Goal: Information Seeking & Learning: Learn about a topic

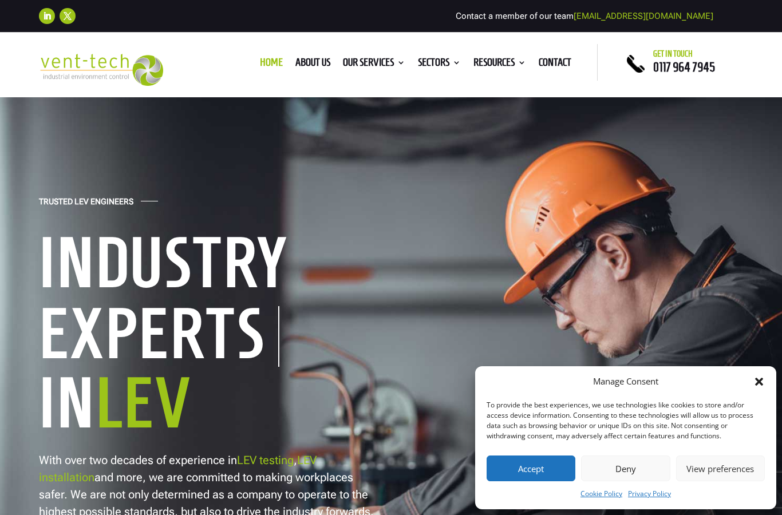
click at [613, 478] on button "Deny" at bounding box center [625, 469] width 89 height 26
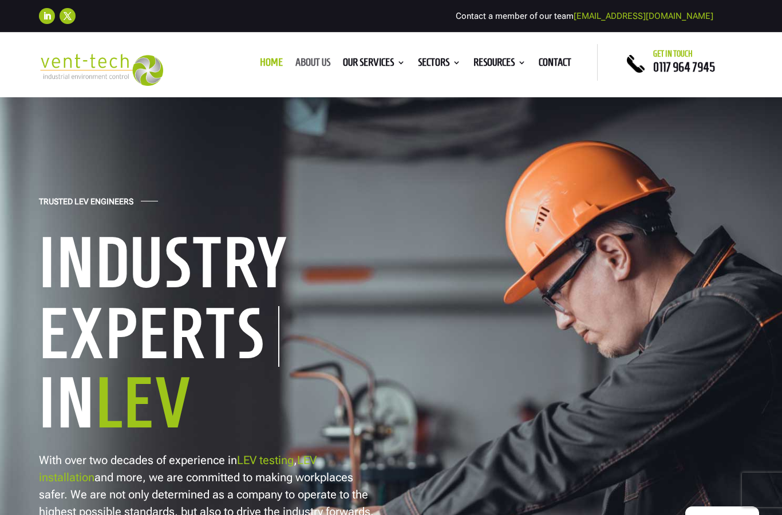
click at [297, 63] on link "About us" at bounding box center [313, 64] width 35 height 13
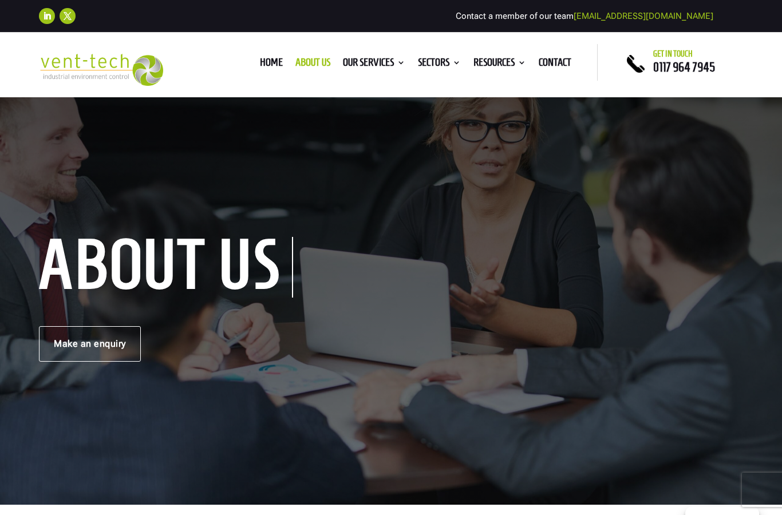
click at [282, 269] on h1 "About us" at bounding box center [166, 267] width 254 height 61
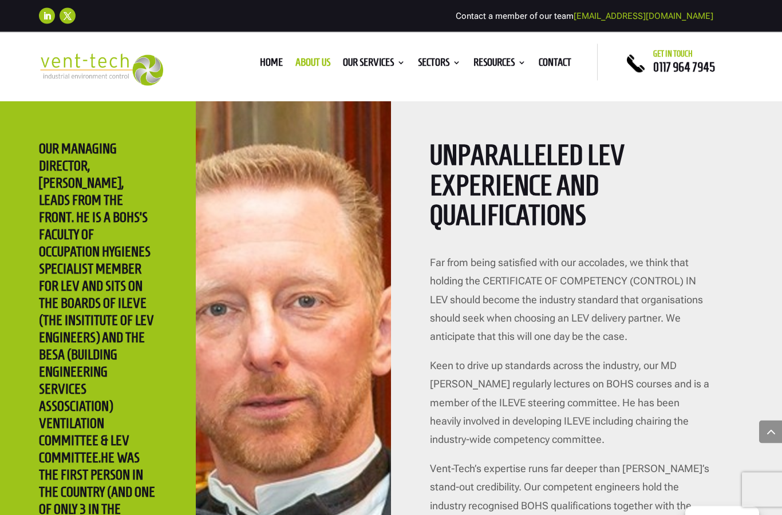
scroll to position [2153, 0]
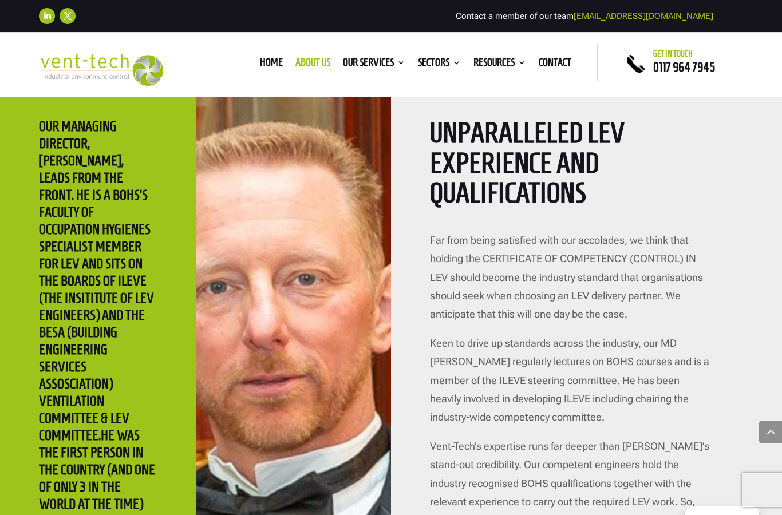
click at [180, 187] on div "OUR MANAGING DIRECTOR, ADRIAN SIMS, LEADS FROM THE FRONT. HE IS A BOHS’S FACULT…" at bounding box center [98, 430] width 196 height 703
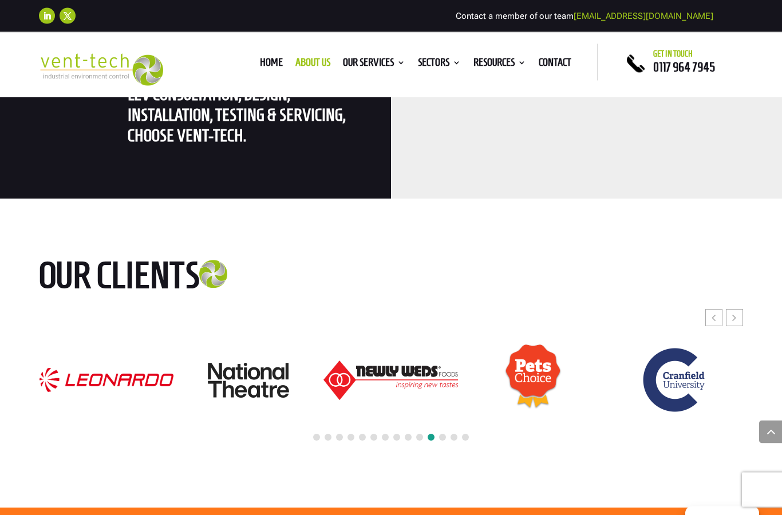
scroll to position [3000, 0]
click at [715, 312] on icon "Previous slide" at bounding box center [714, 317] width 4 height 11
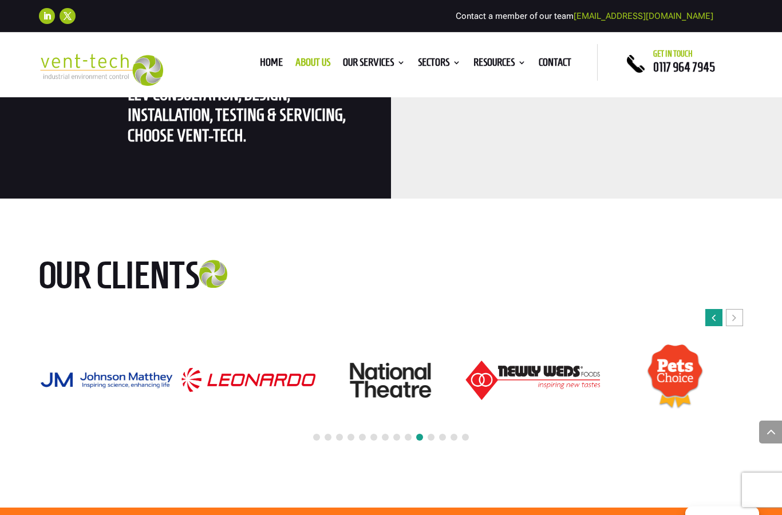
click at [715, 312] on icon "Previous slide" at bounding box center [714, 317] width 4 height 11
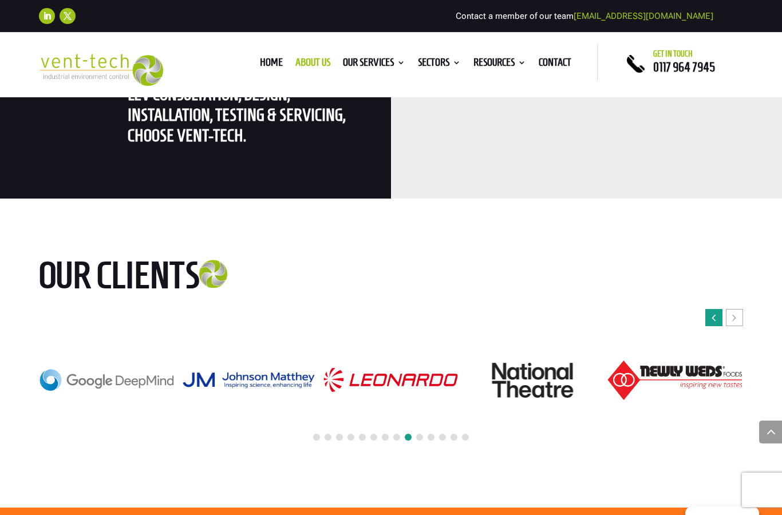
click at [715, 312] on icon "Previous slide" at bounding box center [714, 317] width 4 height 11
click at [716, 309] on div "Previous slide" at bounding box center [714, 317] width 17 height 17
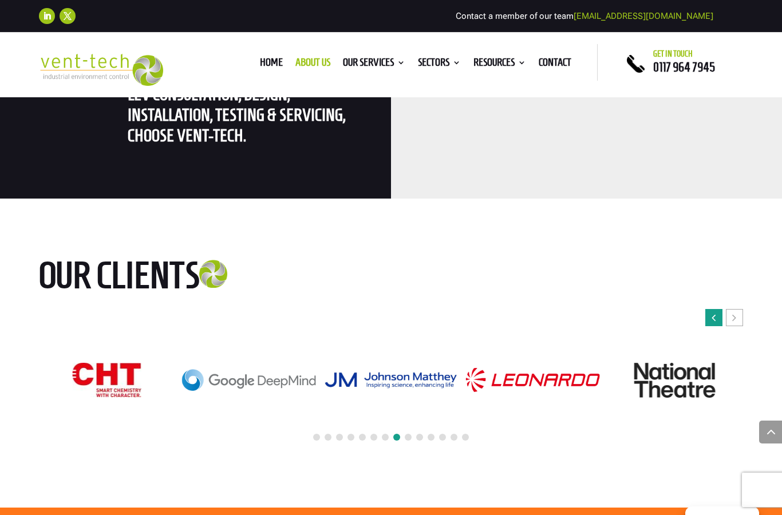
click at [716, 309] on div "Previous slide" at bounding box center [714, 317] width 17 height 17
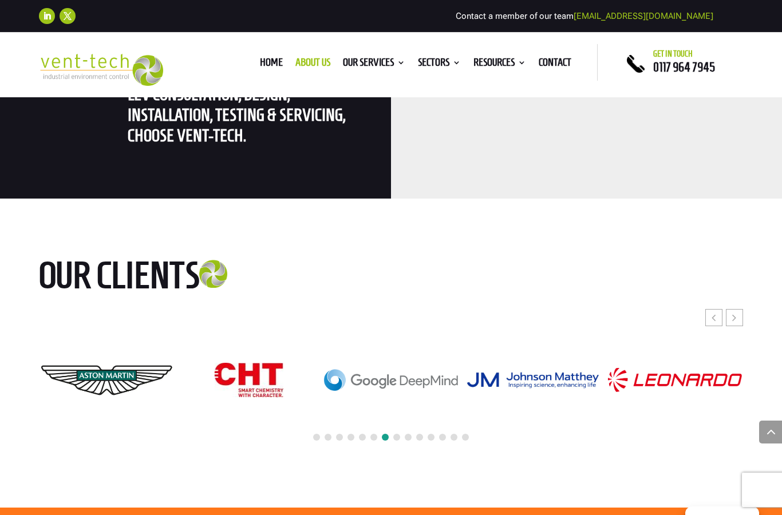
click at [354, 53] on div "Home About us Our Services Consultancy Design Installation Commissioning Testin…" at bounding box center [391, 62] width 414 height 37
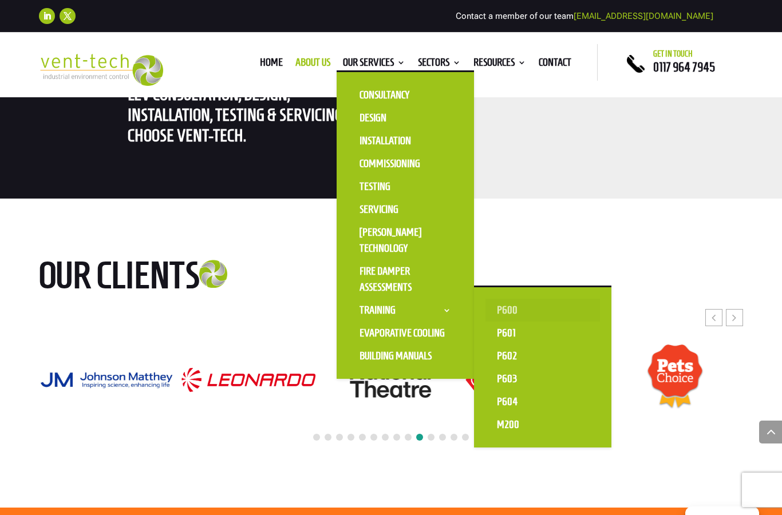
click at [504, 312] on link "P600" at bounding box center [543, 310] width 115 height 23
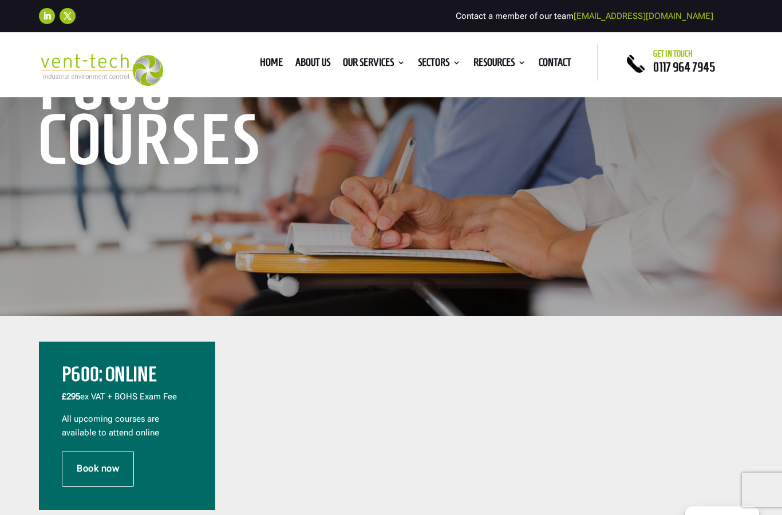
scroll to position [72, 0]
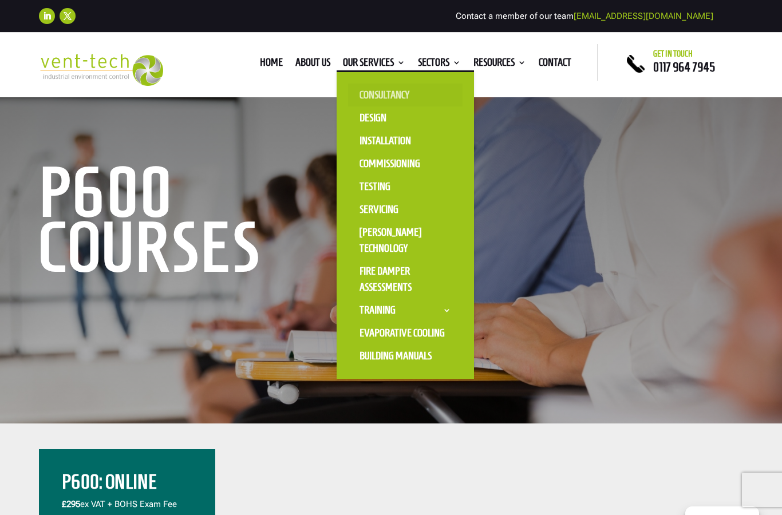
click at [386, 94] on link "Consultancy" at bounding box center [405, 95] width 115 height 23
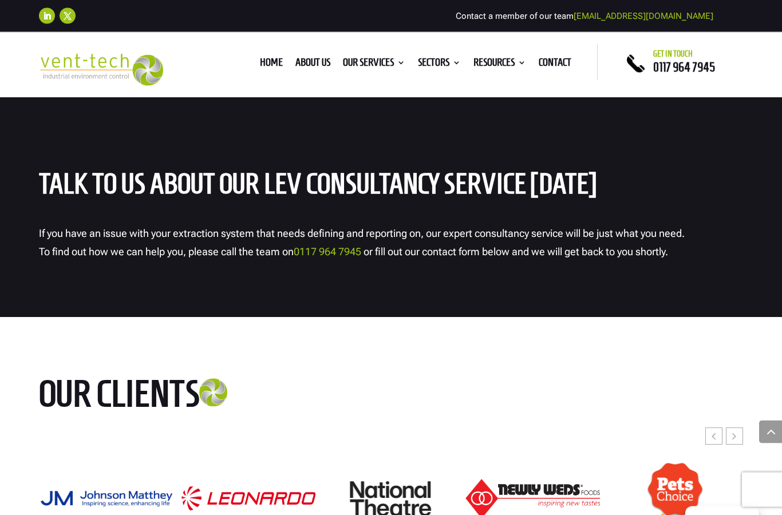
scroll to position [3067, 0]
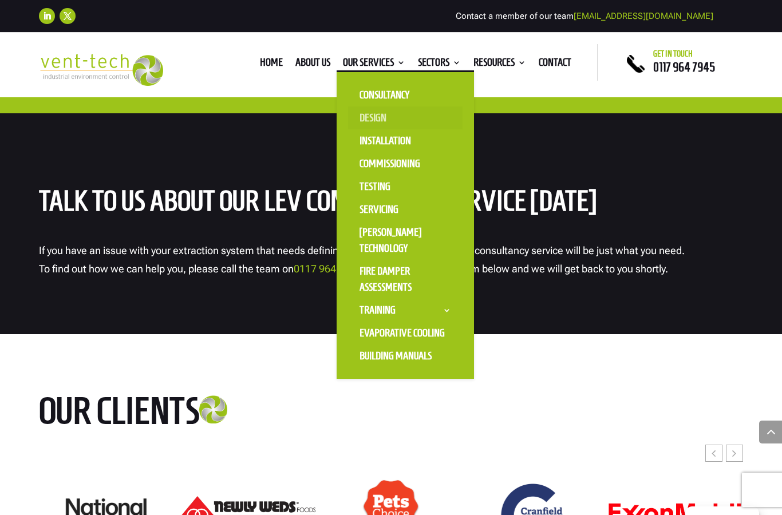
click at [367, 125] on link "Design" at bounding box center [405, 118] width 115 height 23
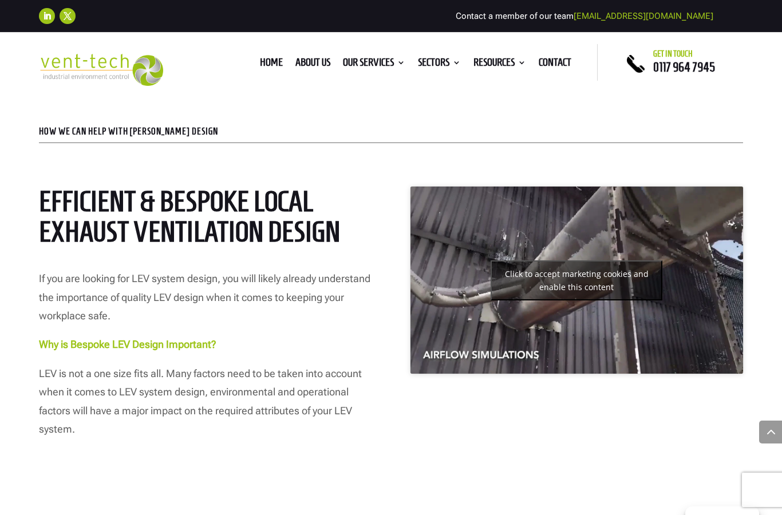
scroll to position [475, 0]
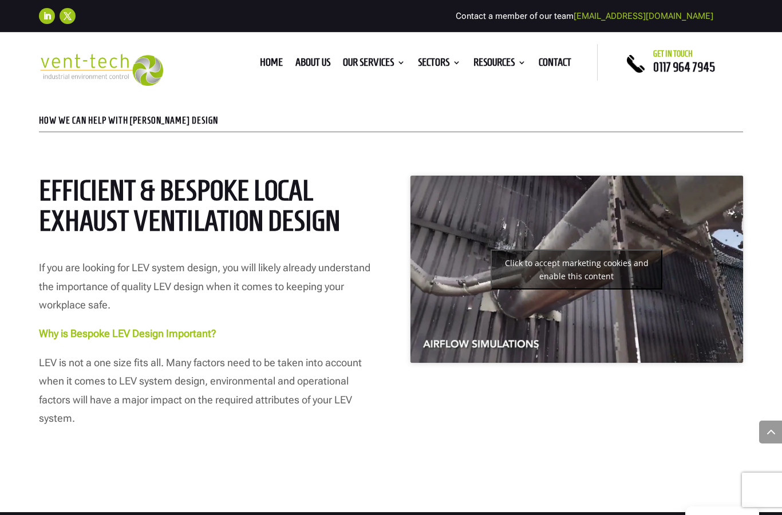
click at [582, 274] on button "Click to accept marketing cookies and enable this content" at bounding box center [577, 270] width 172 height 40
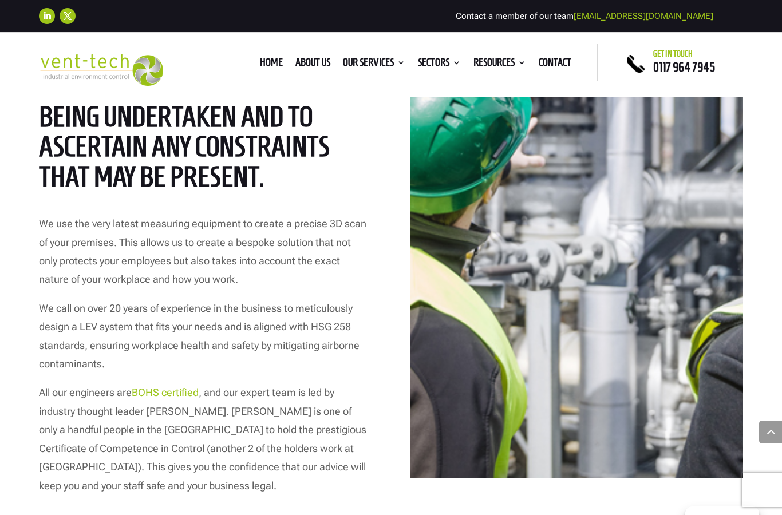
scroll to position [1743, 0]
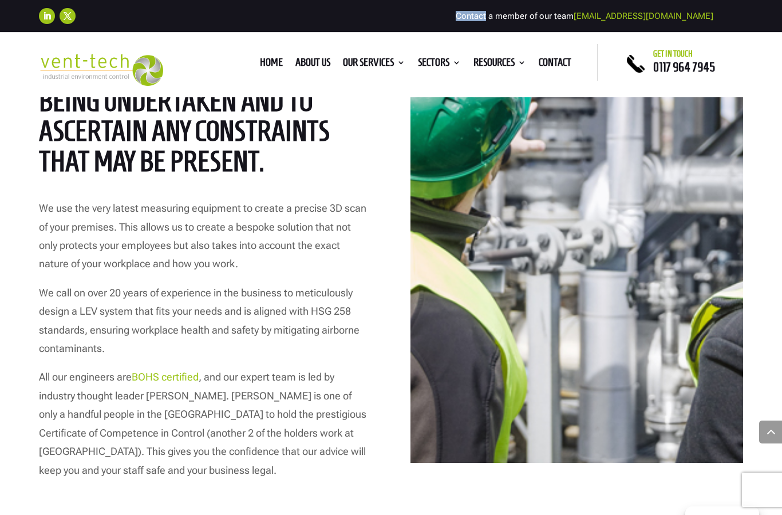
click at [346, 122] on h2 "Our comprehensive LEV design service starts with a detailed site survey to unde…" at bounding box center [205, 74] width 333 height 216
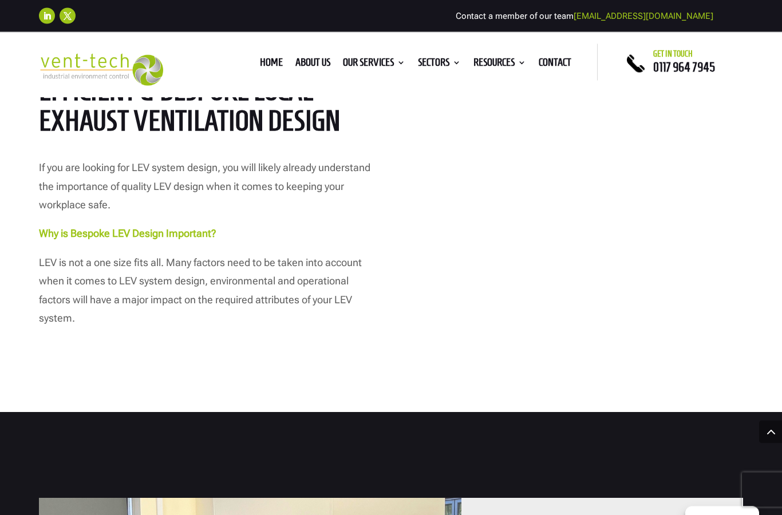
scroll to position [586, 0]
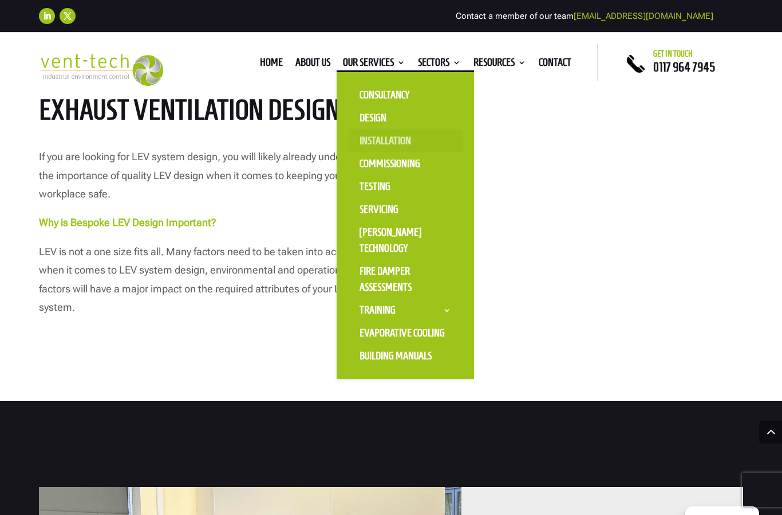
click at [366, 141] on link "Installation" at bounding box center [405, 140] width 115 height 23
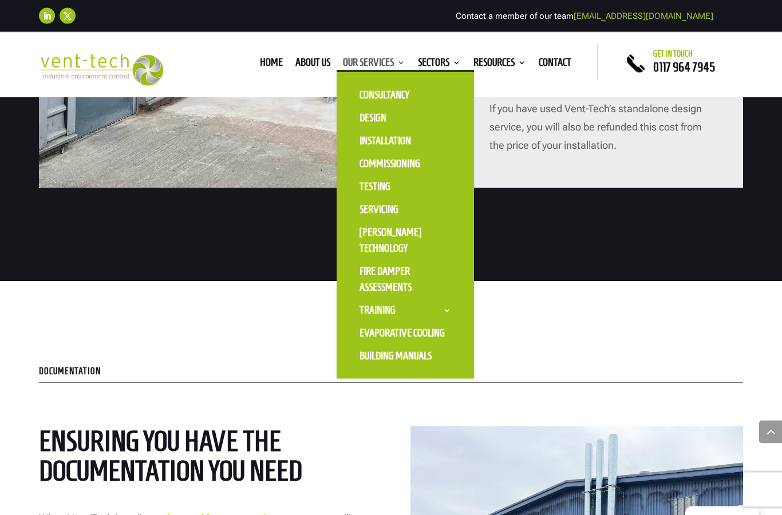
scroll to position [1582, 0]
click at [360, 279] on link "Fire Damper Assessments" at bounding box center [405, 279] width 115 height 39
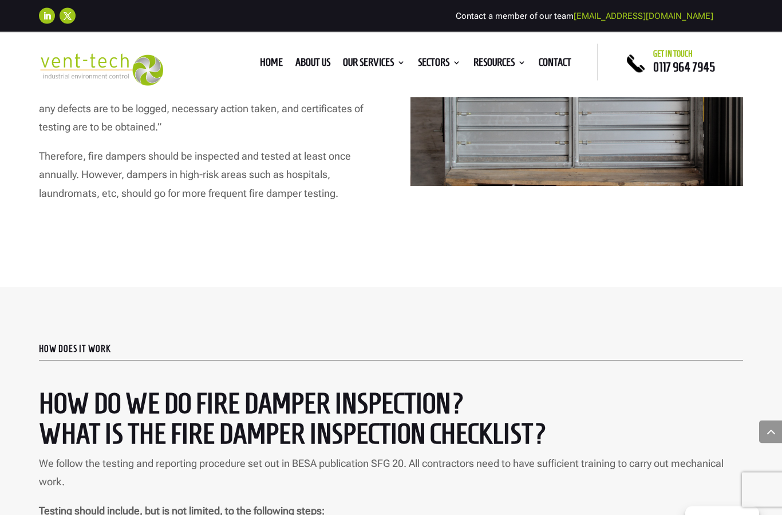
scroll to position [2314, 0]
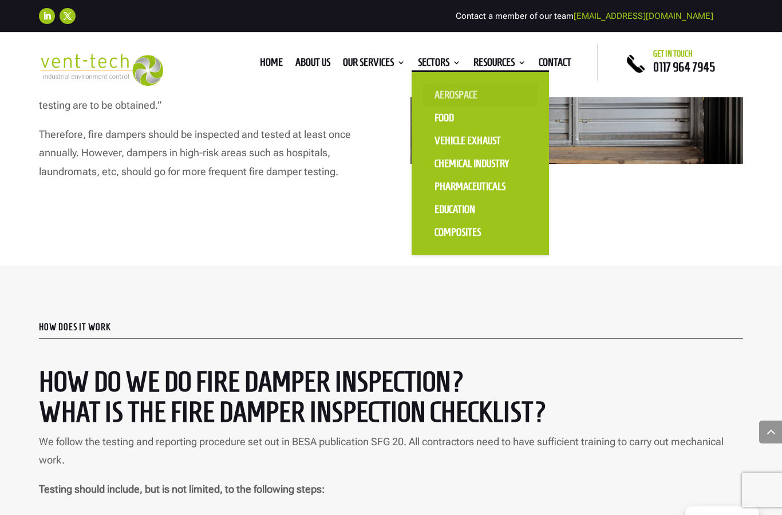
click at [446, 96] on link "Aerospace" at bounding box center [480, 95] width 115 height 23
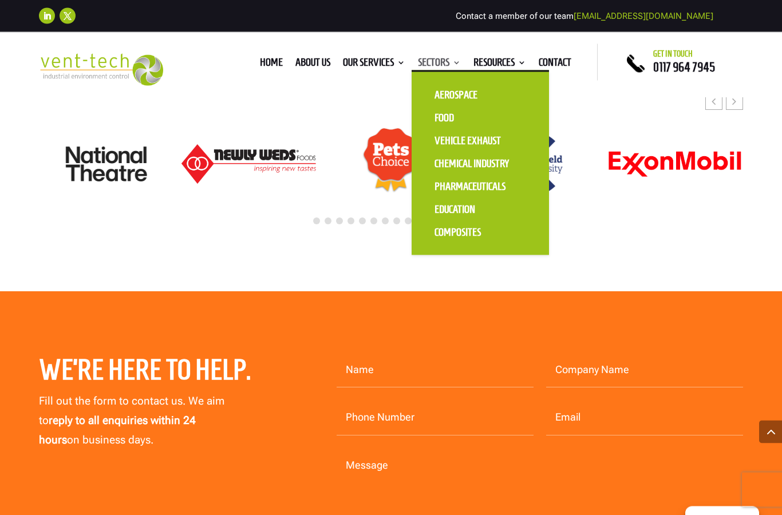
scroll to position [2673, 0]
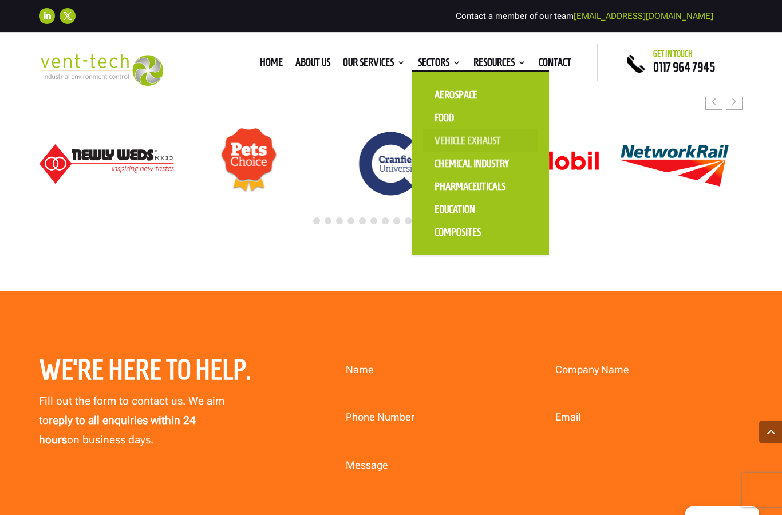
click at [444, 141] on link "Vehicle Exhaust" at bounding box center [480, 140] width 115 height 23
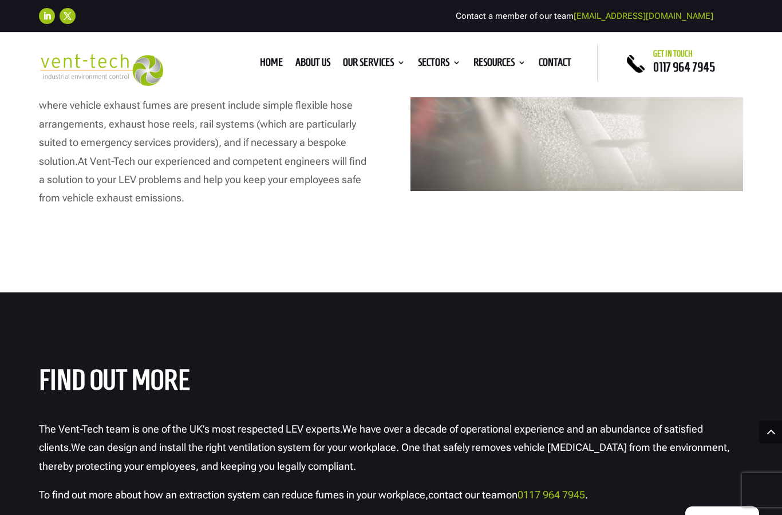
scroll to position [2595, 0]
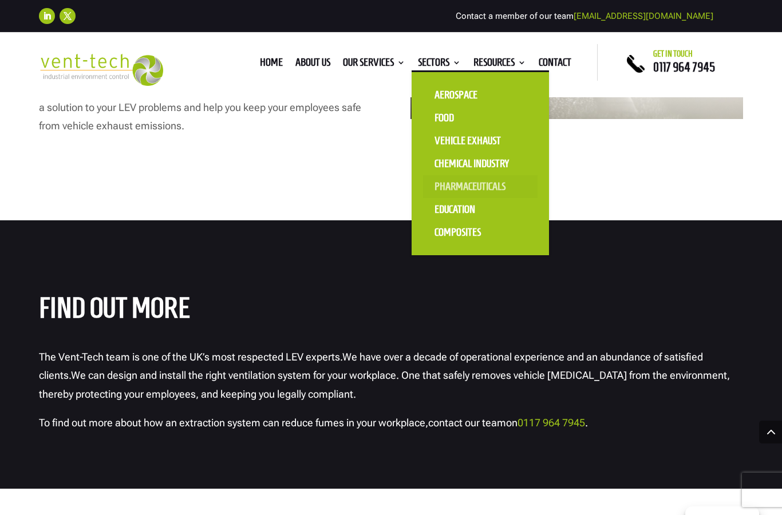
click at [443, 184] on link "Pharmaceuticals" at bounding box center [480, 186] width 115 height 23
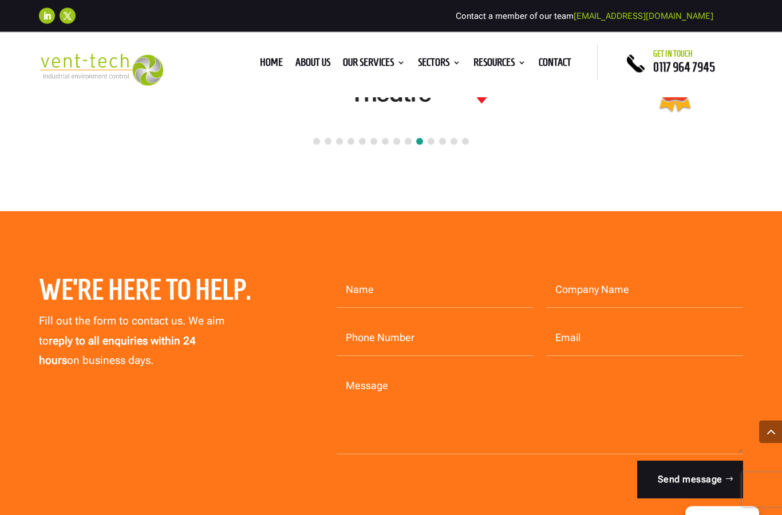
scroll to position [3128, 0]
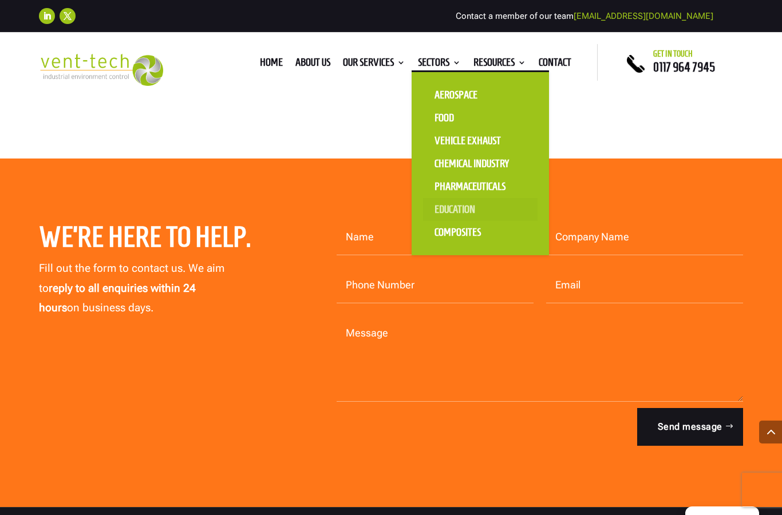
click at [437, 214] on link "Education" at bounding box center [480, 209] width 115 height 23
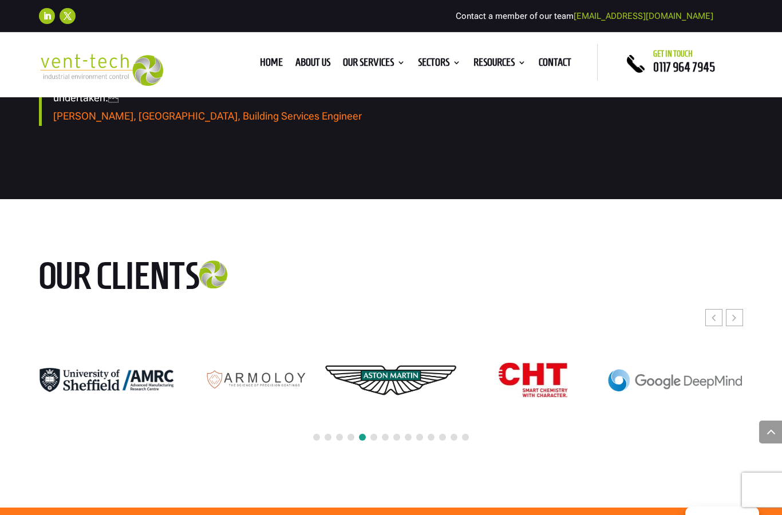
scroll to position [2518, 0]
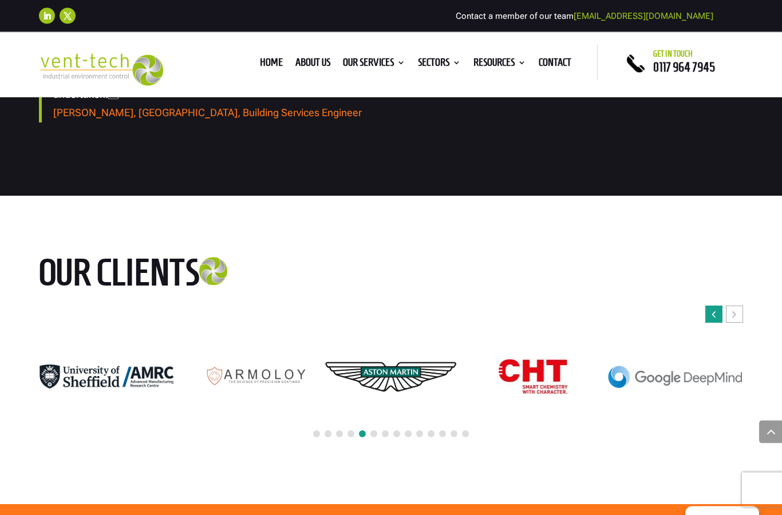
click at [714, 307] on div "Previous slide" at bounding box center [714, 314] width 17 height 17
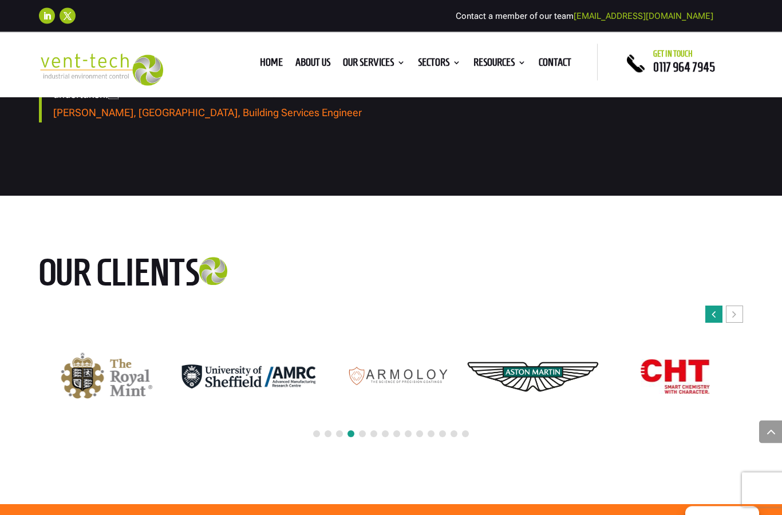
click at [712, 307] on div "Previous slide" at bounding box center [714, 314] width 17 height 17
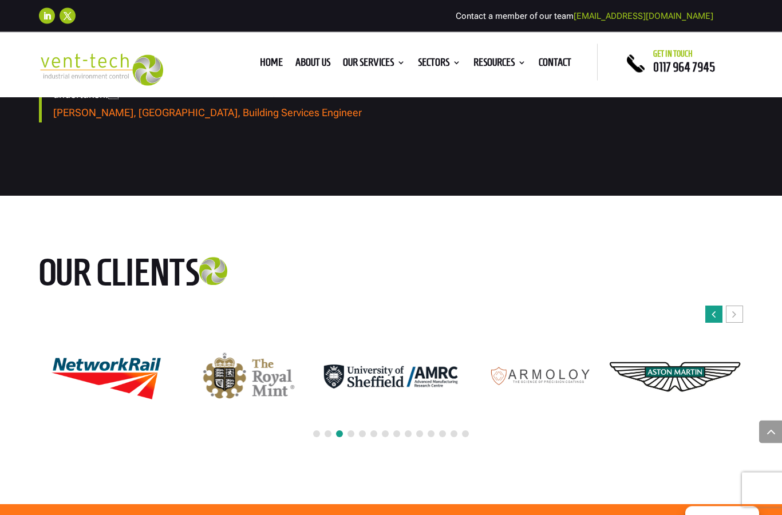
scroll to position [2518, 0]
click at [712, 307] on div "Previous slide" at bounding box center [714, 314] width 17 height 17
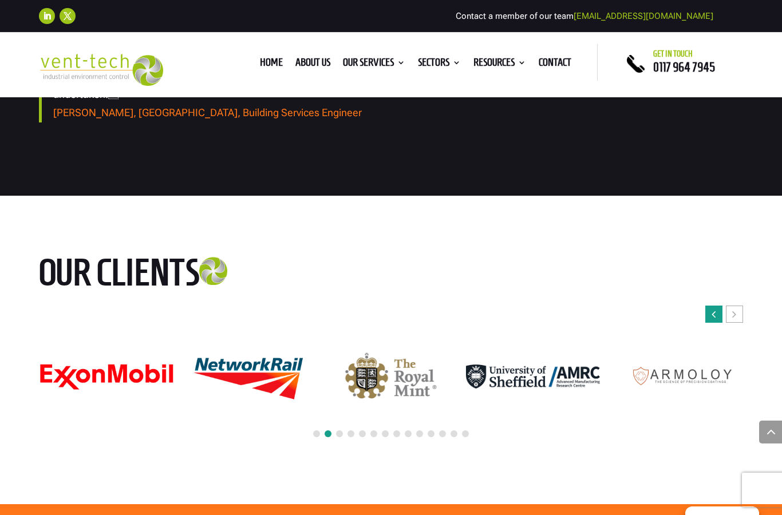
click at [712, 307] on div "Previous slide" at bounding box center [714, 314] width 17 height 17
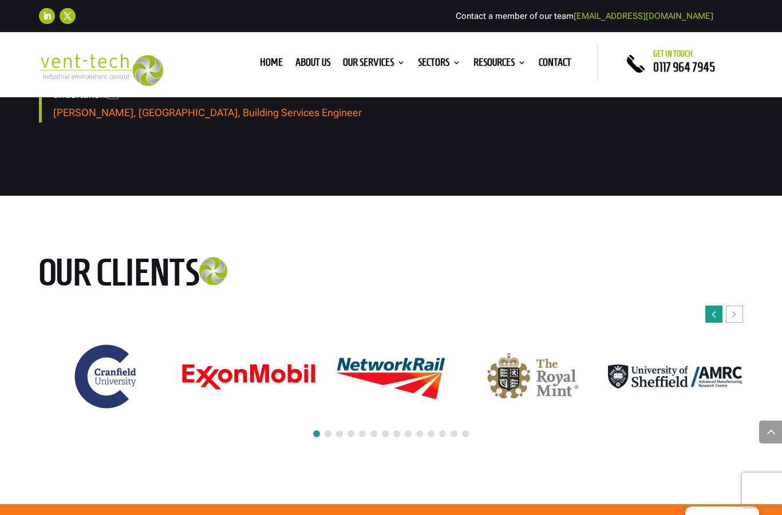
click at [712, 307] on div "Previous slide" at bounding box center [714, 314] width 17 height 17
click at [722, 306] on div "Previous slide" at bounding box center [714, 314] width 17 height 17
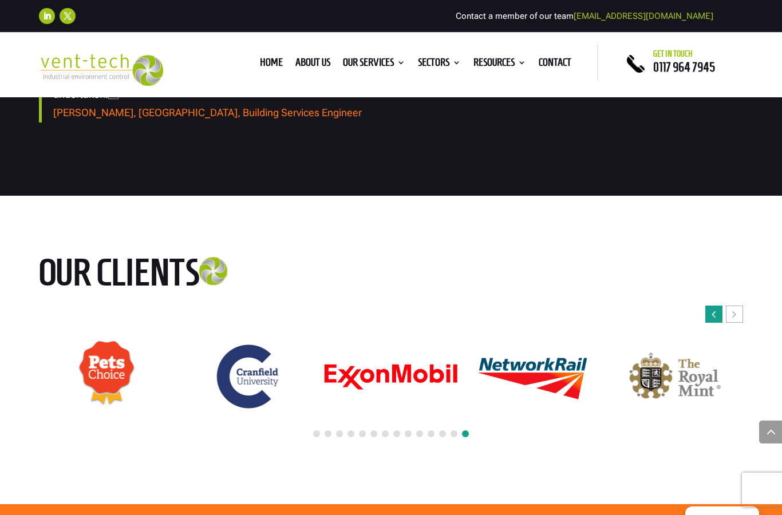
click at [715, 309] on icon "Previous slide" at bounding box center [714, 314] width 4 height 11
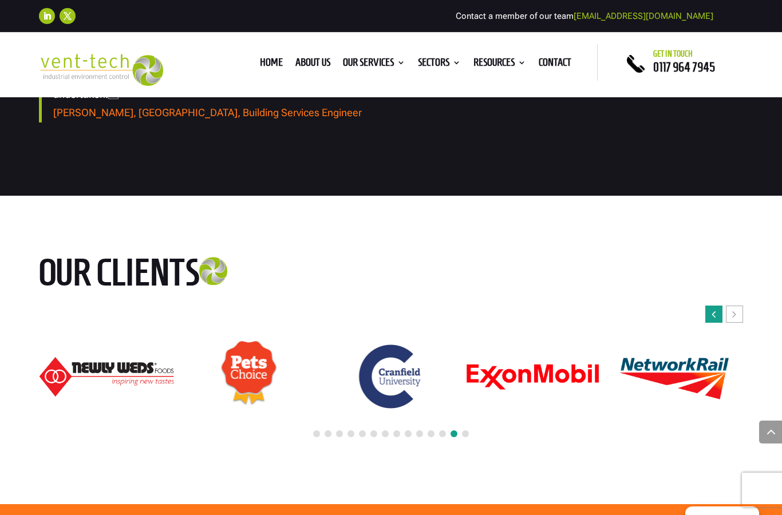
click at [715, 309] on icon "Previous slide" at bounding box center [714, 314] width 4 height 11
click at [714, 309] on icon "Previous slide" at bounding box center [714, 314] width 4 height 11
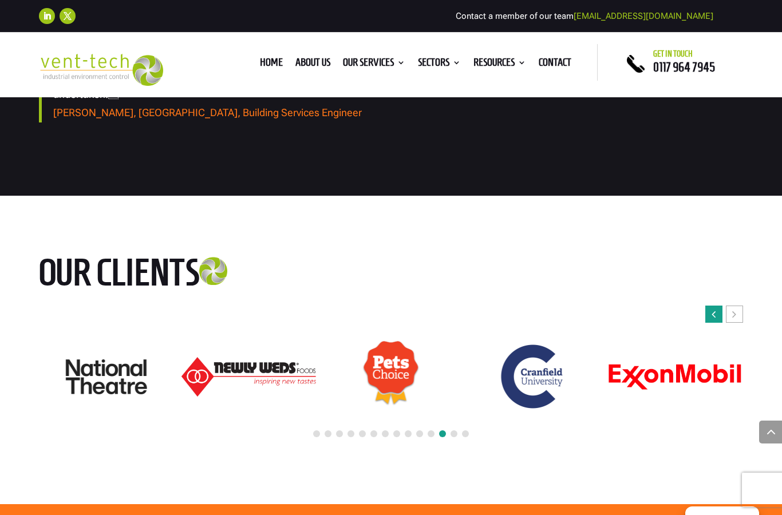
click at [715, 309] on icon "Previous slide" at bounding box center [714, 314] width 4 height 11
click at [714, 309] on icon "Previous slide" at bounding box center [714, 314] width 4 height 11
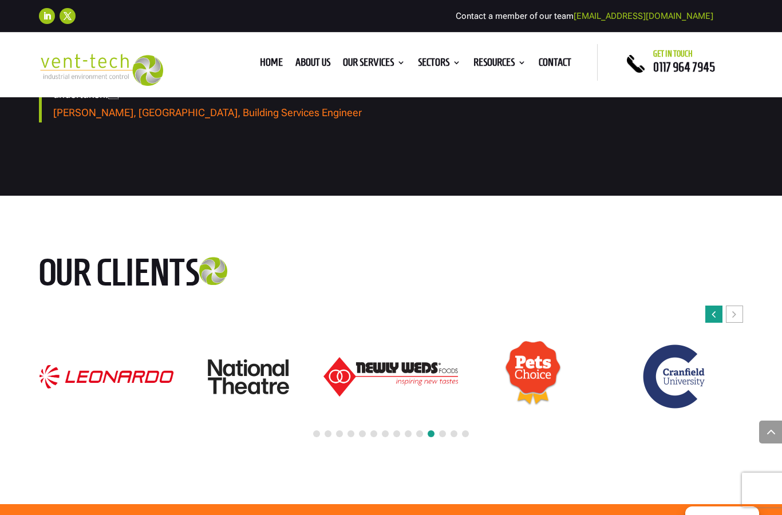
click at [714, 309] on icon "Previous slide" at bounding box center [714, 314] width 4 height 11
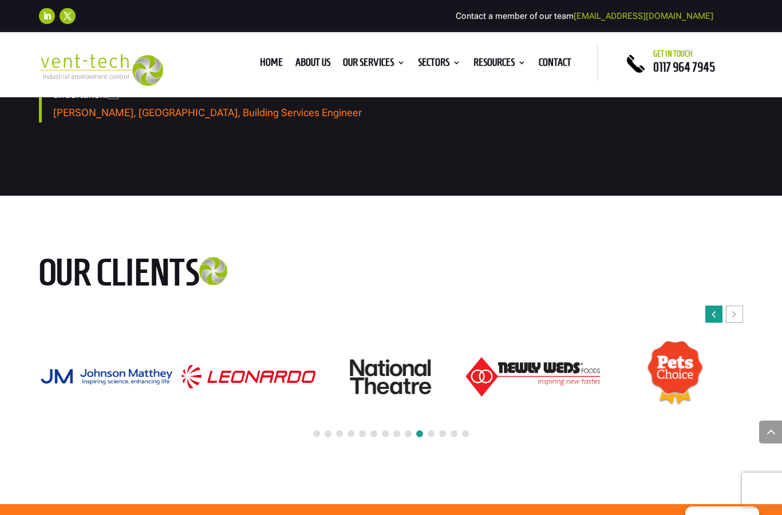
click at [714, 309] on icon "Previous slide" at bounding box center [714, 314] width 4 height 11
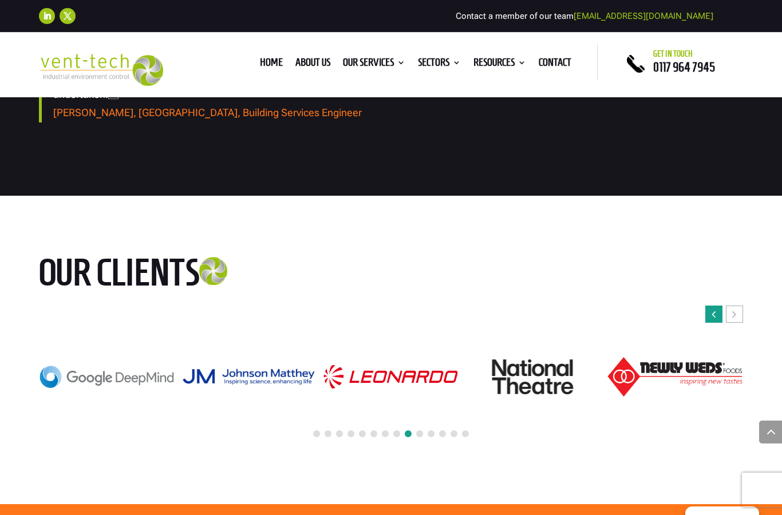
click at [714, 309] on icon "Previous slide" at bounding box center [714, 314] width 4 height 11
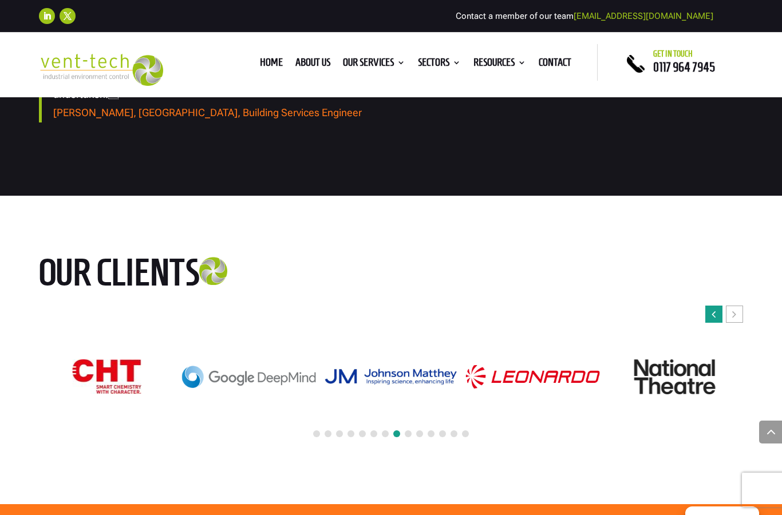
click at [714, 309] on icon "Previous slide" at bounding box center [714, 314] width 4 height 11
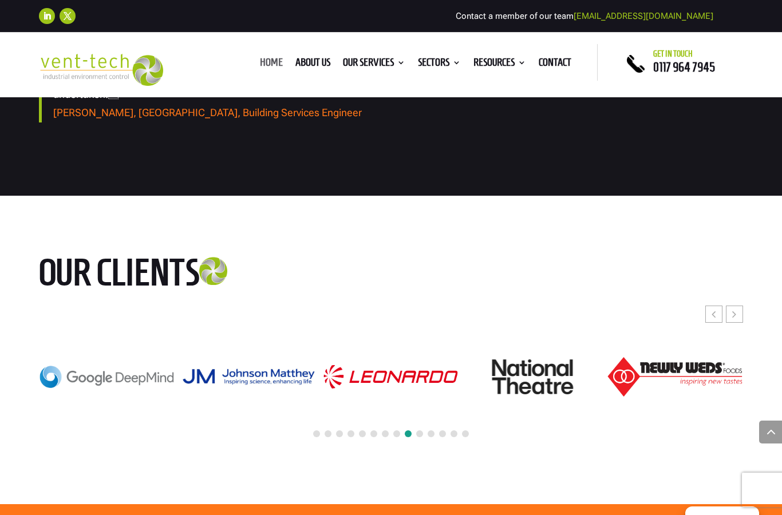
click at [260, 64] on link "Home" at bounding box center [271, 64] width 23 height 13
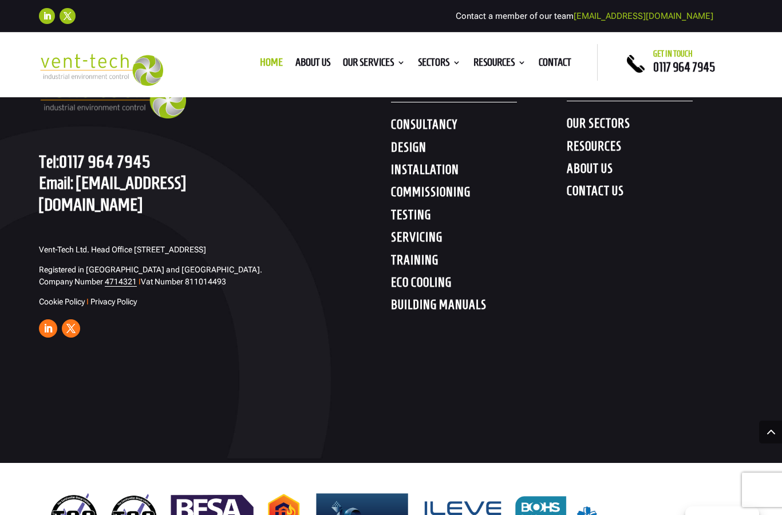
scroll to position [5793, 0]
